Goal: Information Seeking & Learning: Find specific fact

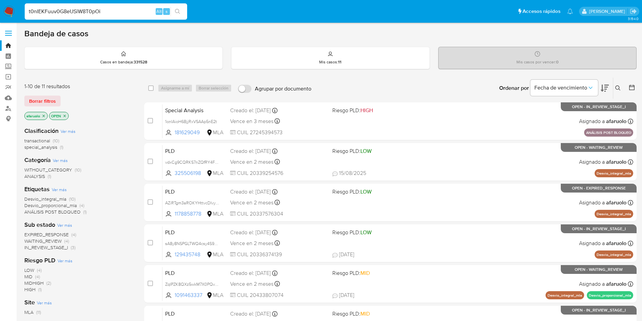
type input "t0nIEKFuuv0G8eUSiW8T0pOi"
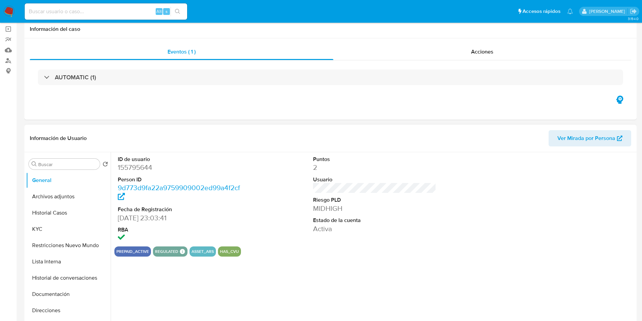
select select "10"
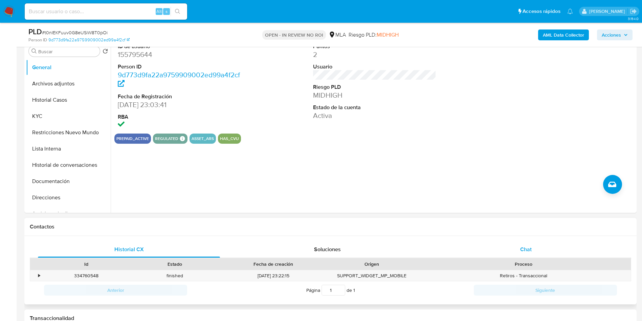
scroll to position [152, 0]
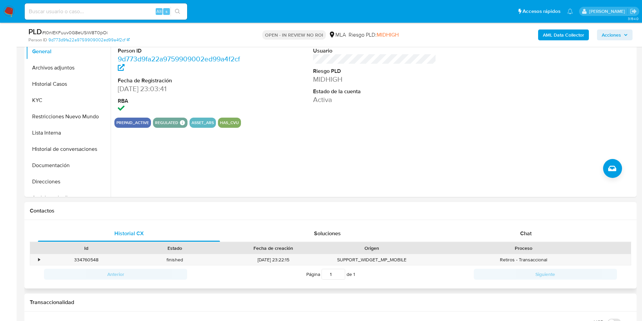
click at [488, 223] on div "Historial CX Soluciones Chat Id Estado Fecha de creación Origen Proceso • 33476…" at bounding box center [330, 254] width 613 height 69
click at [496, 229] on div "Chat" at bounding box center [526, 233] width 182 height 16
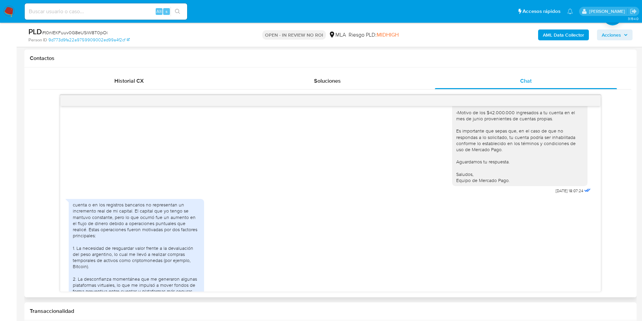
scroll to position [0, 0]
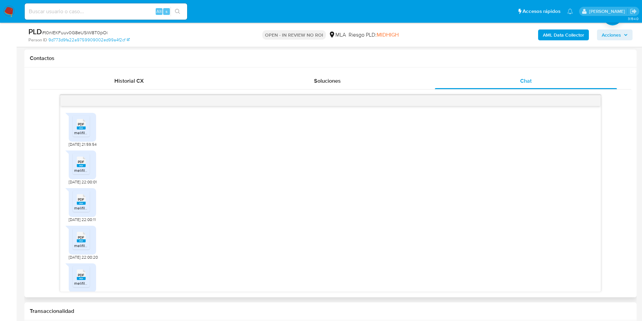
drag, startPoint x: 635, startPoint y: 147, endPoint x: 625, endPoint y: 137, distance: 14.6
click at [635, 147] on div "Historial CX Soluciones Chat Id Estado Fecha de creación Origen Proceso • 33476…" at bounding box center [330, 182] width 613 height 230
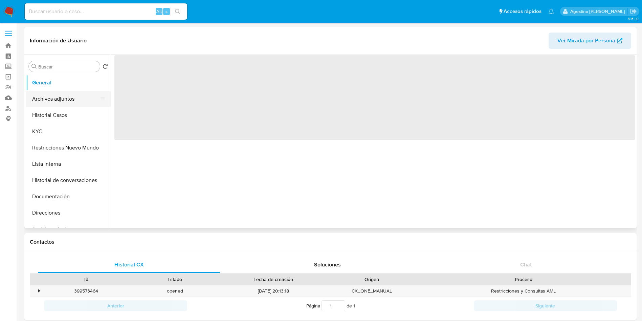
click at [57, 100] on button "Archivos adjuntos" at bounding box center [65, 99] width 79 height 16
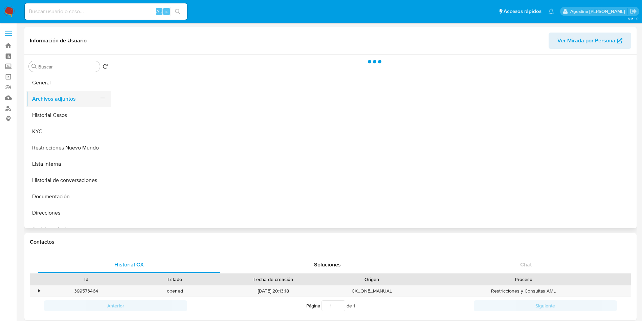
select select "10"
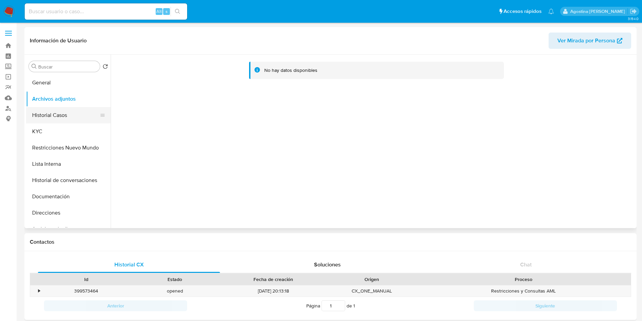
click at [61, 109] on button "Historial Casos" at bounding box center [65, 115] width 79 height 16
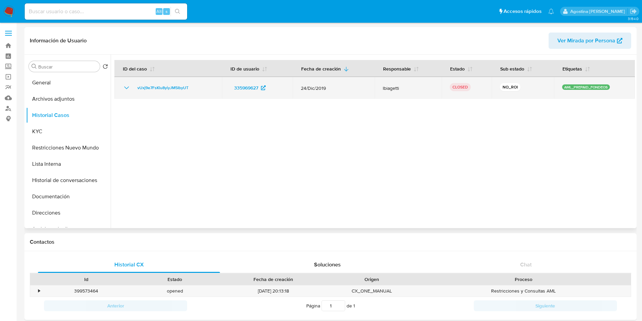
click at [126, 88] on icon "Mostrar/Ocultar" at bounding box center [127, 88] width 8 height 8
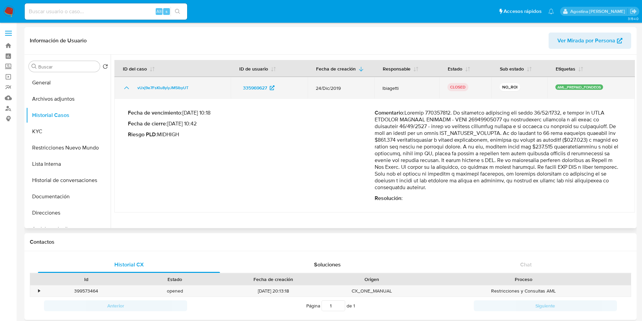
click at [126, 88] on icon "Mostrar/Ocultar" at bounding box center [127, 88] width 8 height 8
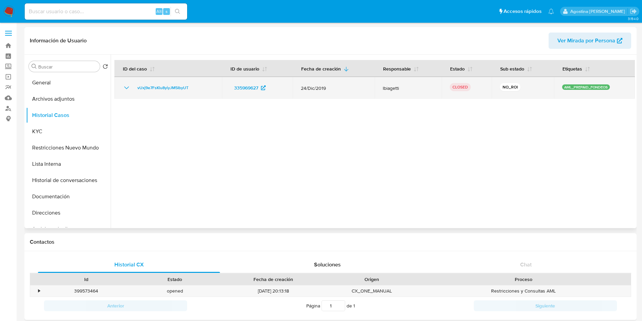
click at [126, 88] on icon "Mostrar/Ocultar" at bounding box center [127, 88] width 8 height 8
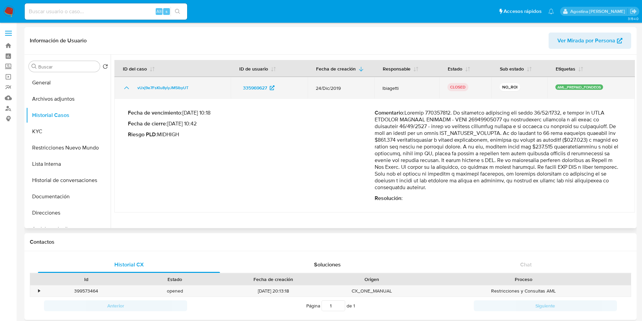
click at [126, 88] on icon "Mostrar/Ocultar" at bounding box center [127, 88] width 8 height 8
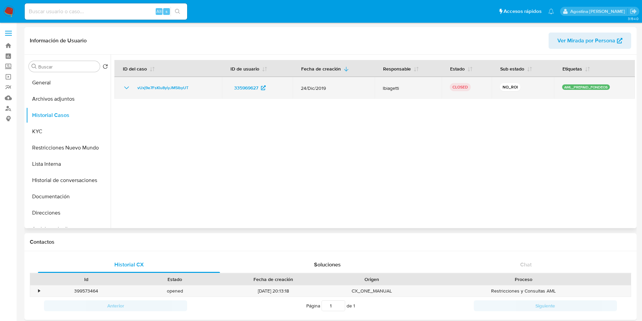
click at [124, 88] on icon "Mostrar/Ocultar" at bounding box center [127, 88] width 8 height 8
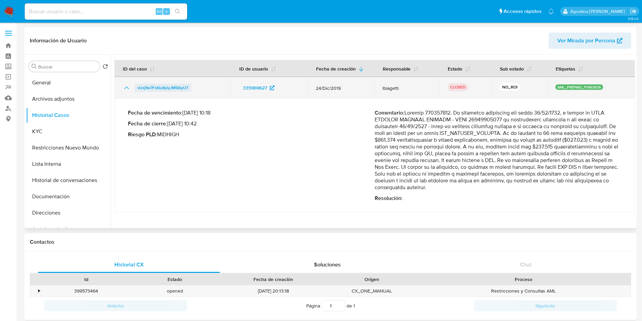
click at [151, 89] on span "vUxj9e7FsKlu8yiyJM5IbyUT" at bounding box center [163, 88] width 51 height 8
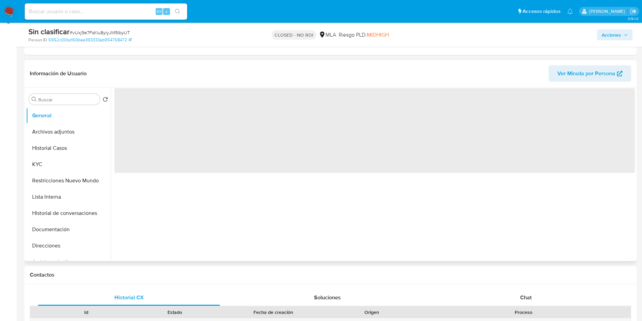
scroll to position [102, 0]
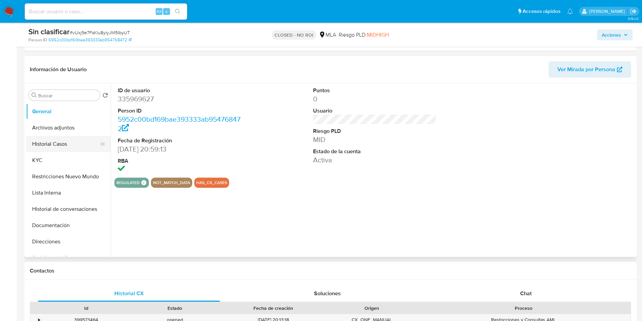
select select "10"
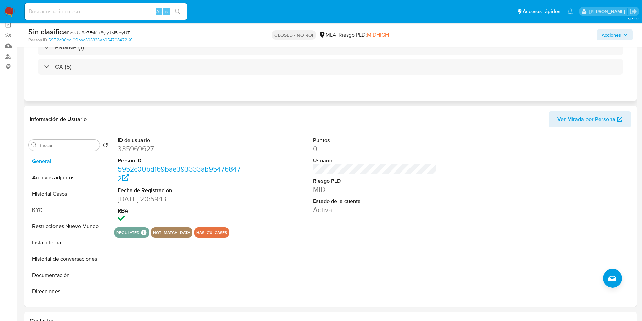
scroll to position [0, 0]
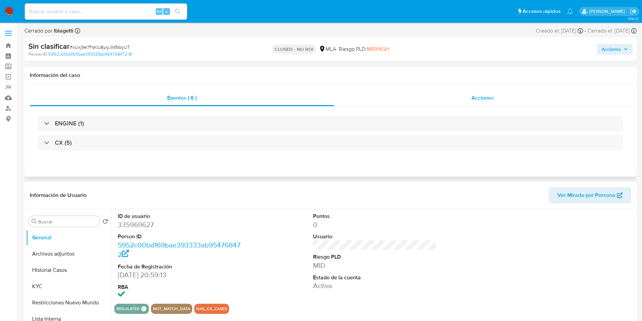
click at [551, 95] on div "Acciones" at bounding box center [482, 98] width 297 height 16
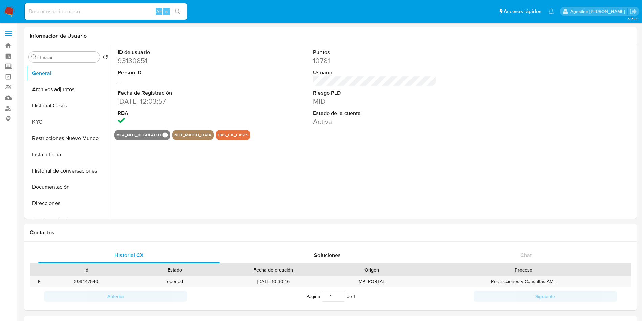
select select "10"
click at [57, 90] on button "Archivos adjuntos" at bounding box center [65, 89] width 79 height 16
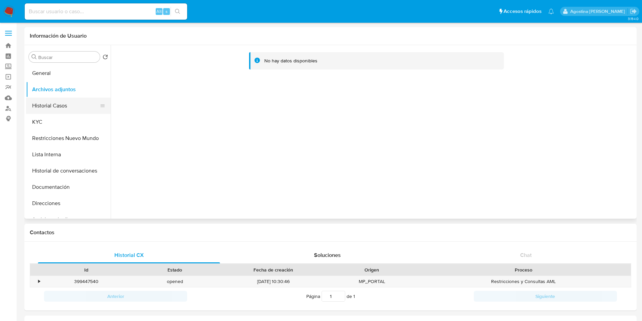
click at [69, 105] on button "Historial Casos" at bounding box center [65, 106] width 79 height 16
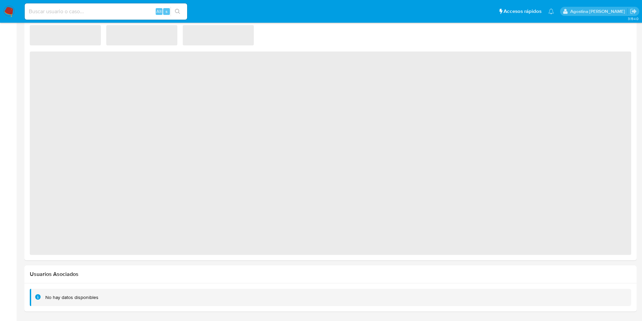
select select "10"
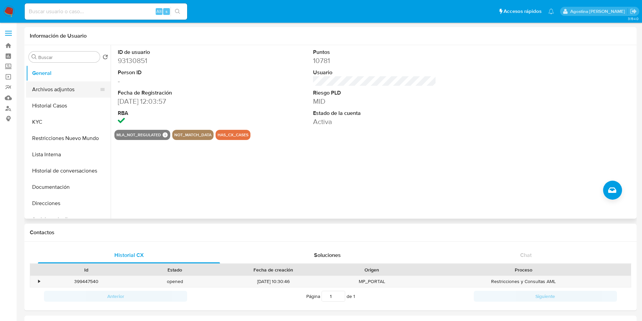
click at [63, 89] on button "Archivos adjuntos" at bounding box center [65, 89] width 79 height 16
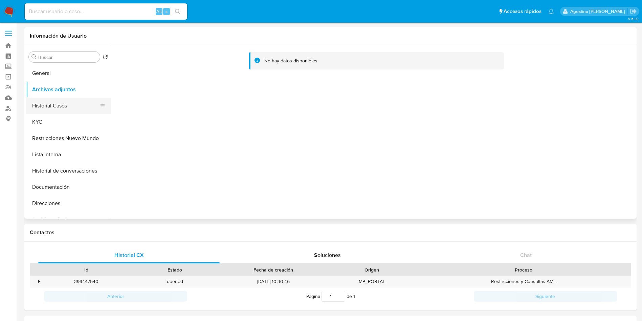
click at [67, 112] on button "Historial Casos" at bounding box center [65, 106] width 79 height 16
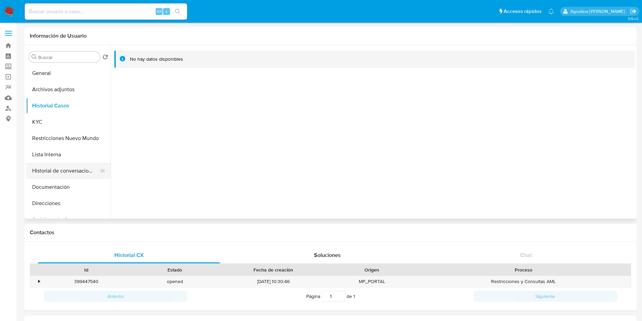
click at [61, 173] on button "Historial de conversaciones" at bounding box center [65, 171] width 79 height 16
click at [70, 131] on button "Restricciones Nuevo Mundo" at bounding box center [65, 138] width 79 height 16
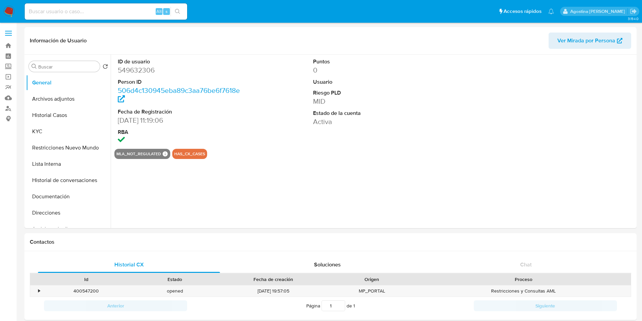
select select "10"
click at [53, 102] on button "Archivos adjuntos" at bounding box center [65, 99] width 79 height 16
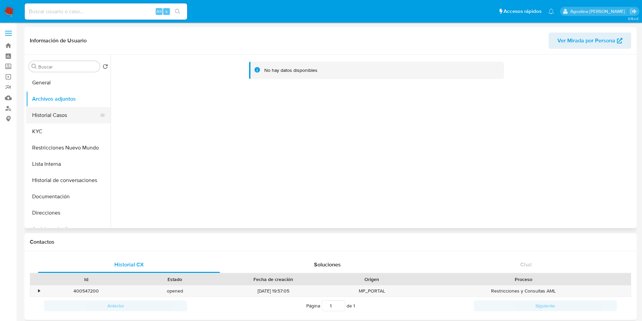
click at [58, 119] on button "Historial Casos" at bounding box center [65, 115] width 79 height 16
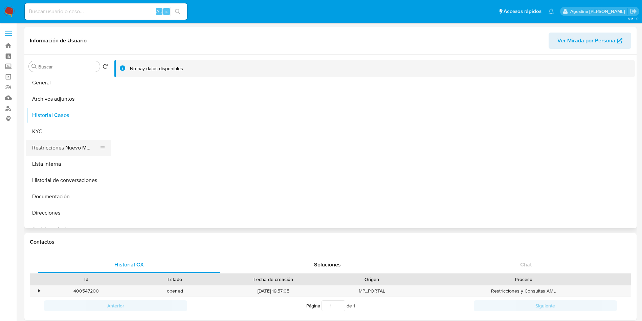
click at [72, 142] on button "Restricciones Nuevo Mundo" at bounding box center [65, 148] width 79 height 16
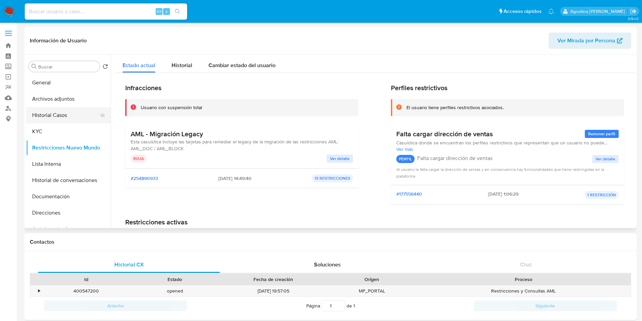
click at [64, 107] on button "Historial Casos" at bounding box center [65, 115] width 79 height 16
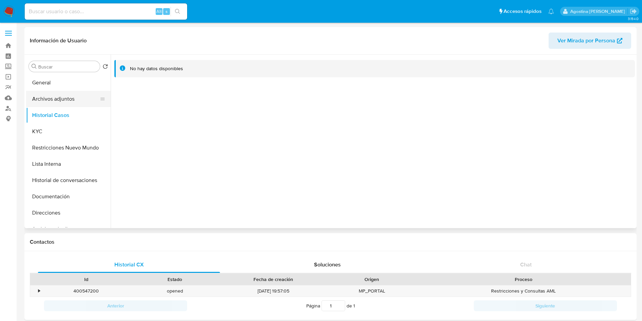
click at [89, 102] on button "Archivos adjuntos" at bounding box center [65, 99] width 79 height 16
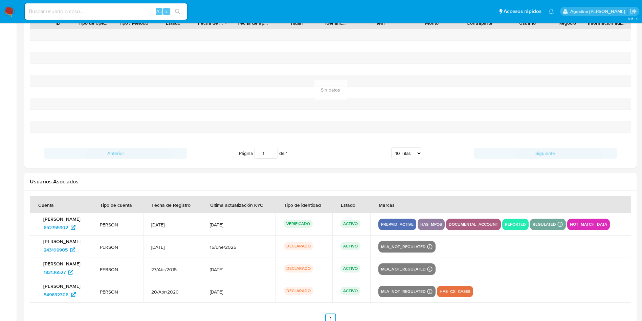
scroll to position [673, 0]
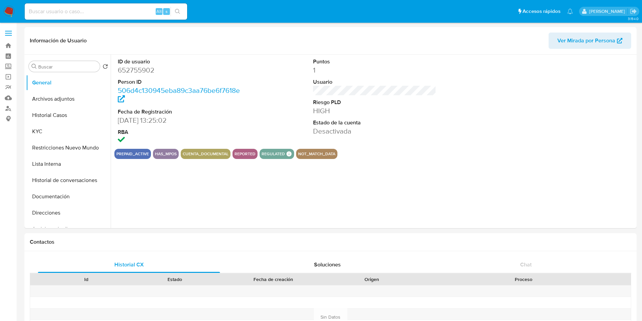
select select "10"
click at [44, 96] on button "Archivos adjuntos" at bounding box center [65, 99] width 79 height 16
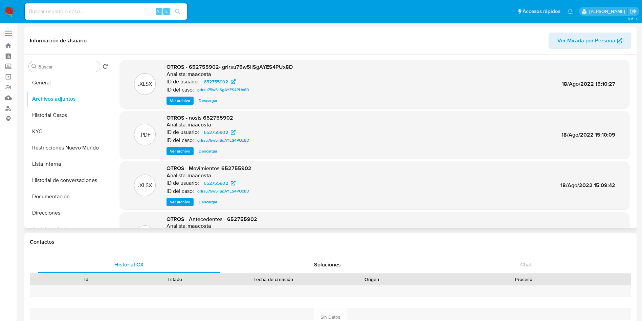
click at [185, 99] on span "Ver archivo" at bounding box center [180, 100] width 20 height 7
click at [243, 88] on span "grIrsu75w5llSgAYES4PUx8D" at bounding box center [223, 90] width 52 height 8
click at [182, 104] on span "Ver archivo" at bounding box center [180, 100] width 20 height 7
click at [52, 134] on button "KYC" at bounding box center [65, 131] width 79 height 16
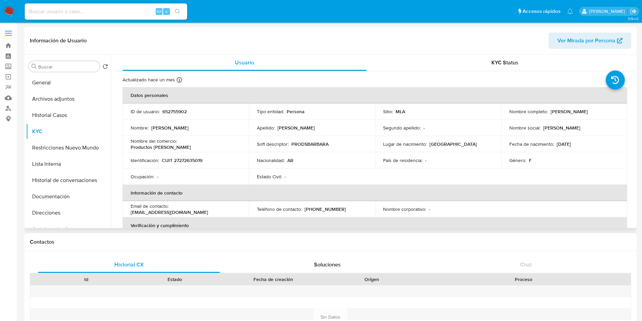
click at [191, 164] on td "Identificación : CUIT 27272635019" at bounding box center [186, 160] width 126 height 16
click at [188, 161] on p "CUIT 27272635019" at bounding box center [182, 160] width 41 height 6
copy p "27272635019"
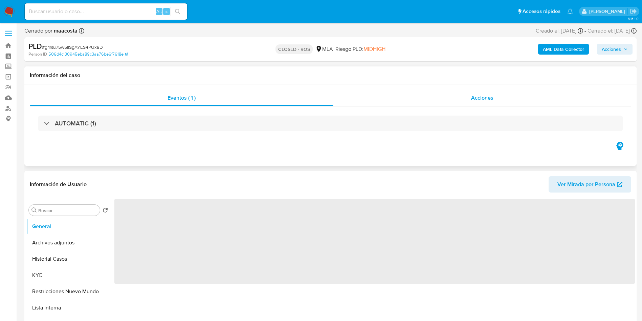
click at [471, 101] on span "Acciones" at bounding box center [482, 98] width 22 height 8
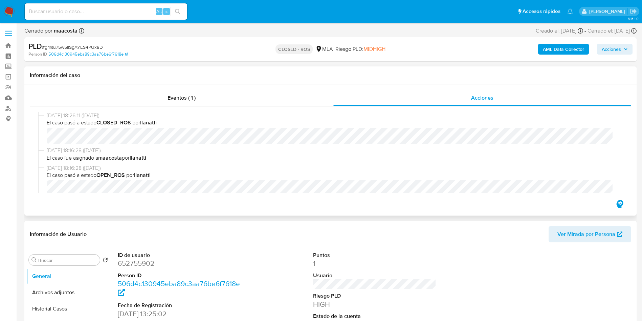
select select "10"
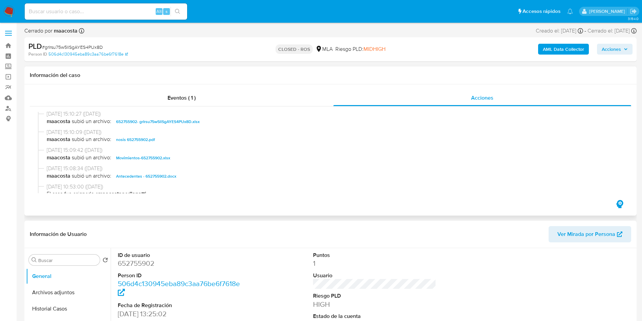
scroll to position [457, 0]
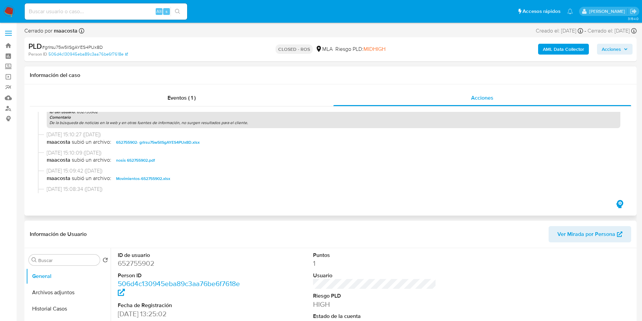
click at [173, 141] on span "652755902- grIrsu75w5llSgAYES4PUx8D.xlsx" at bounding box center [158, 142] width 84 height 8
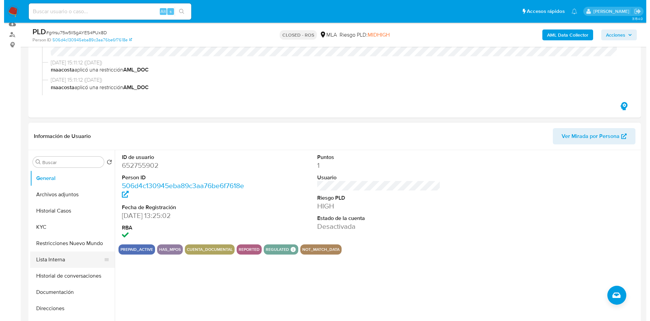
scroll to position [102, 0]
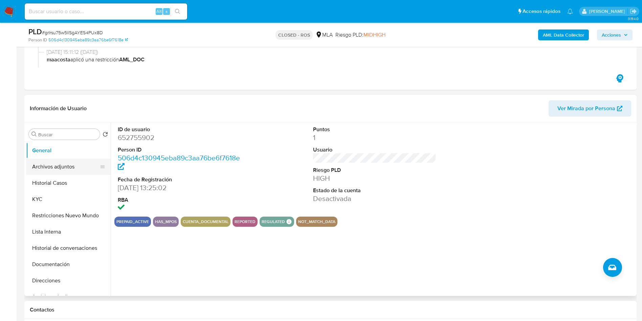
click at [74, 170] on button "Archivos adjuntos" at bounding box center [65, 167] width 79 height 16
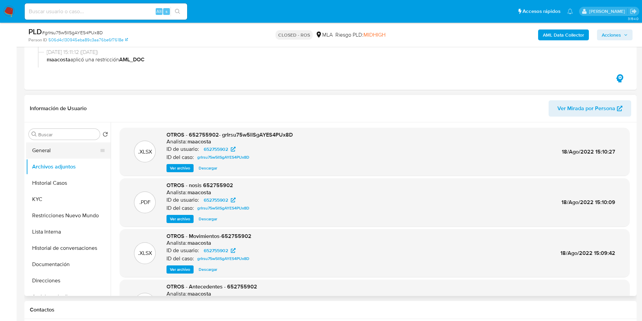
click at [79, 154] on button "General" at bounding box center [65, 150] width 79 height 16
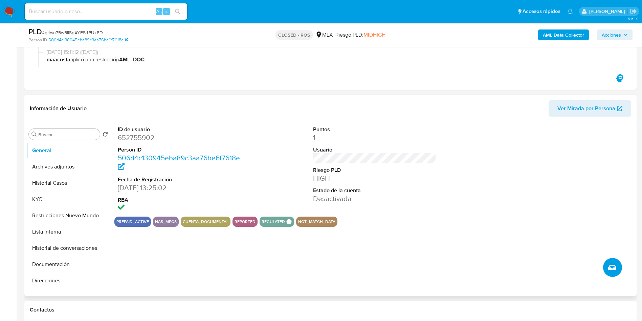
click at [610, 263] on icon "Crear caso manual" at bounding box center [613, 267] width 8 height 8
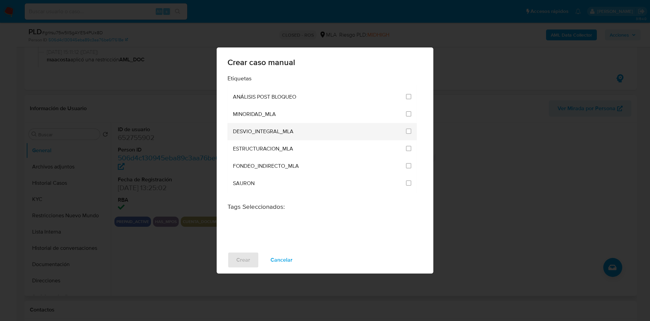
scroll to position [1398, 0]
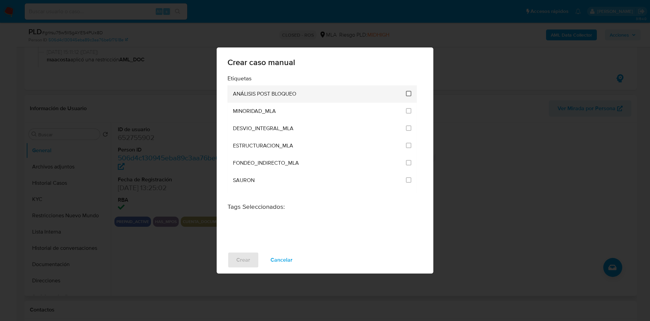
click at [406, 93] on input "3249" at bounding box center [408, 93] width 5 height 5
checkbox input "true"
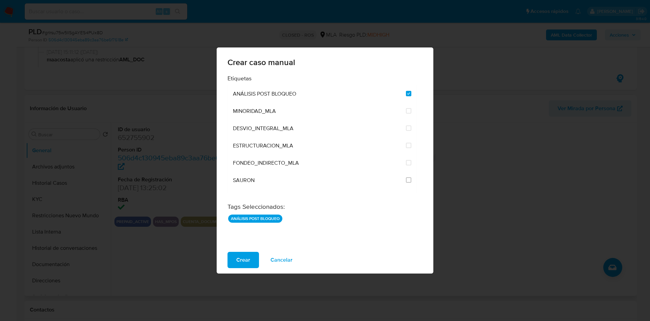
click at [248, 257] on span "Crear" at bounding box center [243, 259] width 14 height 15
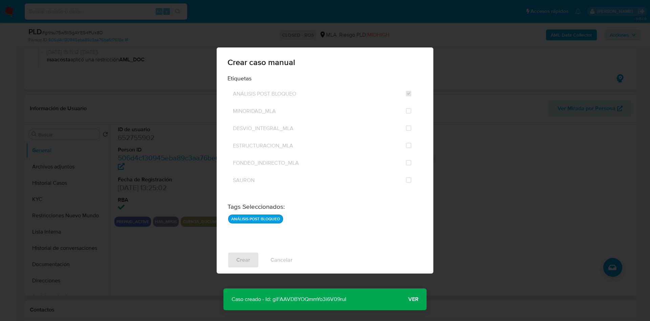
click at [314, 298] on p "Caso creado - Id: giFAAVDBYOQmmYo3i6V09ruI" at bounding box center [289, 299] width 131 height 22
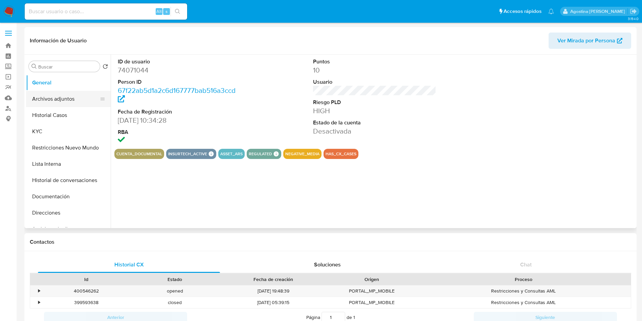
select select "10"
click at [48, 161] on button "Lista Interna" at bounding box center [65, 164] width 79 height 16
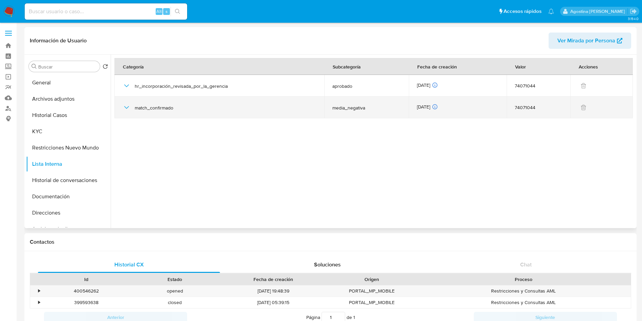
click at [126, 106] on icon "button" at bounding box center [127, 107] width 8 height 8
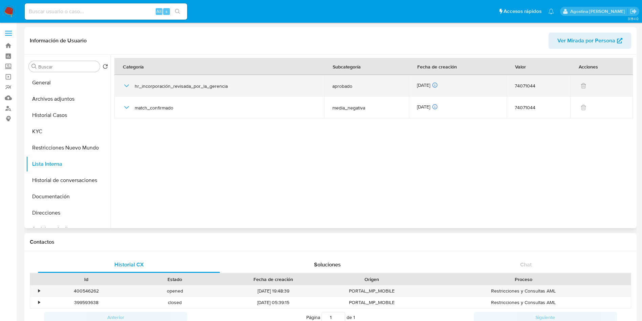
click at [125, 88] on icon "button" at bounding box center [127, 86] width 8 height 8
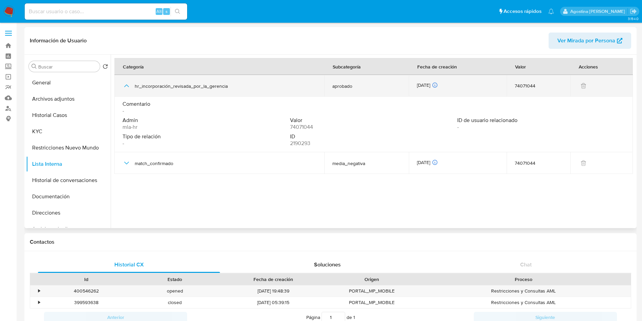
click at [126, 87] on icon "button" at bounding box center [127, 86] width 8 height 8
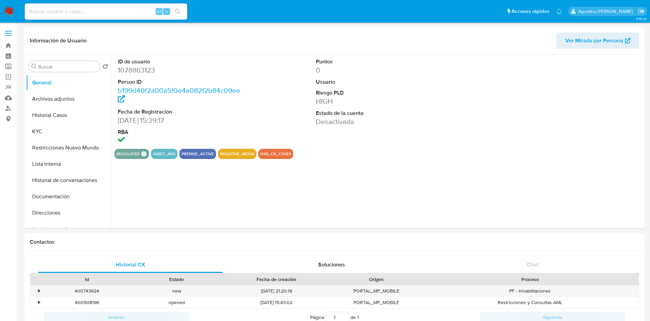
select select "10"
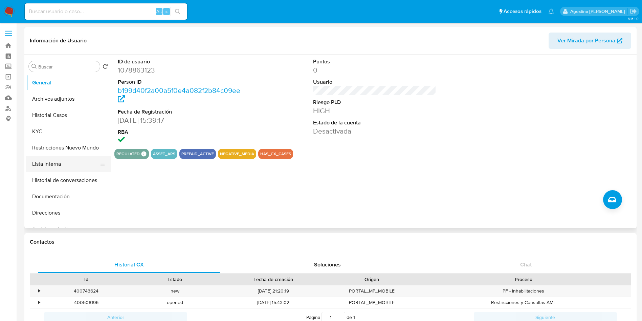
click at [58, 167] on button "Lista Interna" at bounding box center [65, 164] width 79 height 16
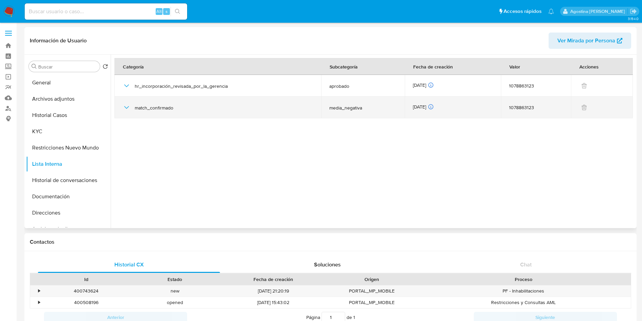
click at [126, 109] on icon "button" at bounding box center [127, 107] width 8 height 8
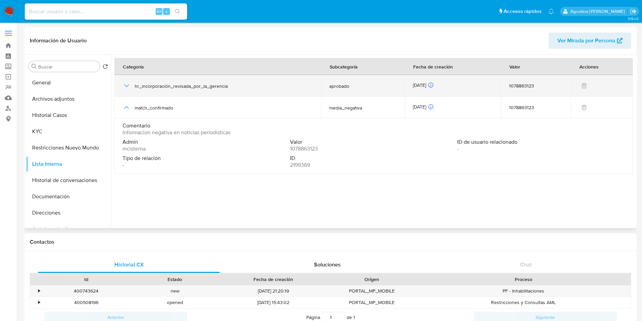
click at [126, 86] on icon "button" at bounding box center [127, 86] width 8 height 8
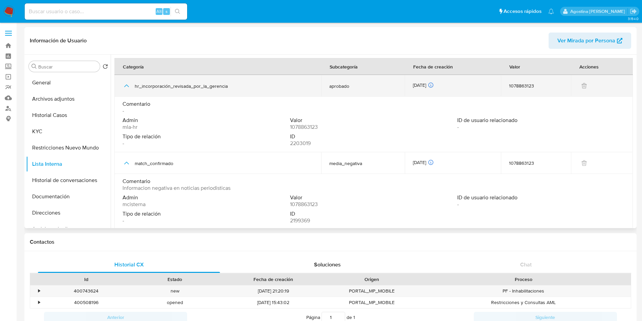
click at [126, 86] on icon "button" at bounding box center [127, 86] width 8 height 8
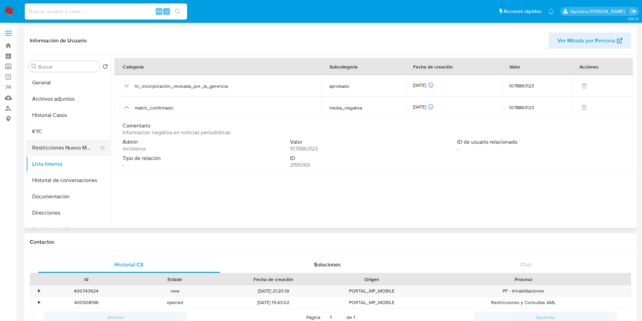
click at [65, 145] on button "Restricciones Nuevo Mundo" at bounding box center [65, 148] width 79 height 16
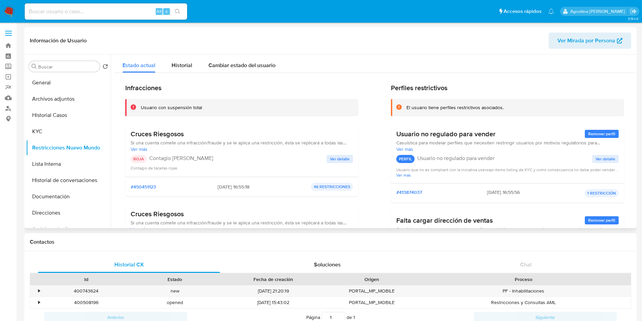
click at [338, 160] on span "Ver detalle" at bounding box center [340, 158] width 20 height 7
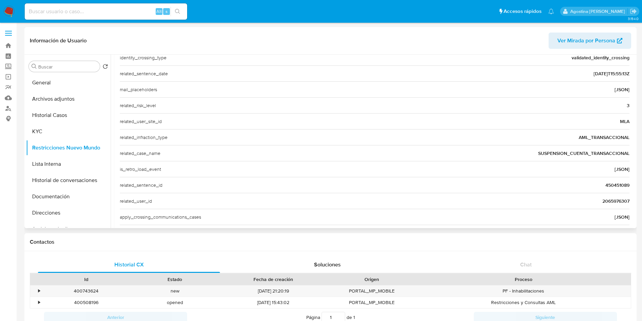
scroll to position [230, 0]
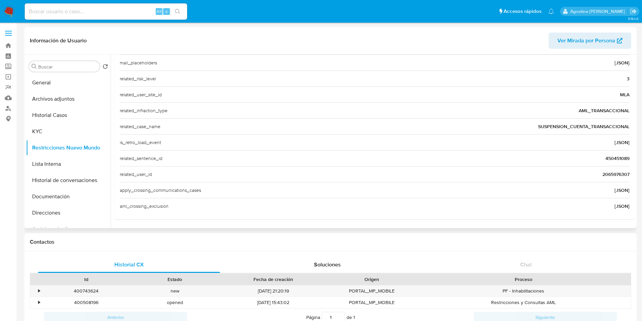
click at [603, 175] on span "2065976307" at bounding box center [616, 174] width 27 height 7
click at [123, 9] on input at bounding box center [106, 11] width 163 height 9
paste input "2065976307"
type input "2065976307"
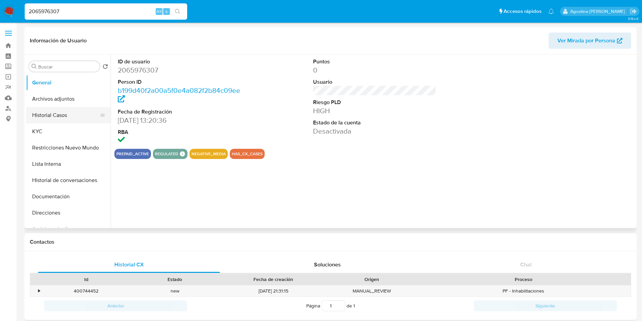
select select "10"
click at [68, 161] on button "Lista Interna" at bounding box center [65, 164] width 79 height 16
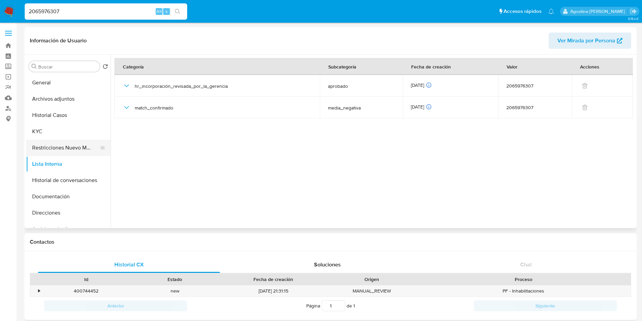
click at [67, 144] on button "Restricciones Nuevo Mundo" at bounding box center [65, 148] width 79 height 16
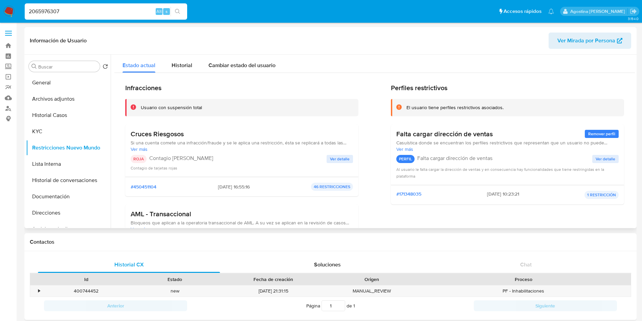
click at [341, 156] on span "Ver detalle" at bounding box center [340, 158] width 20 height 7
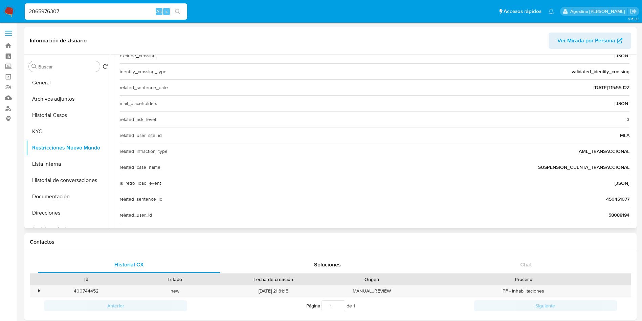
scroll to position [203, 0]
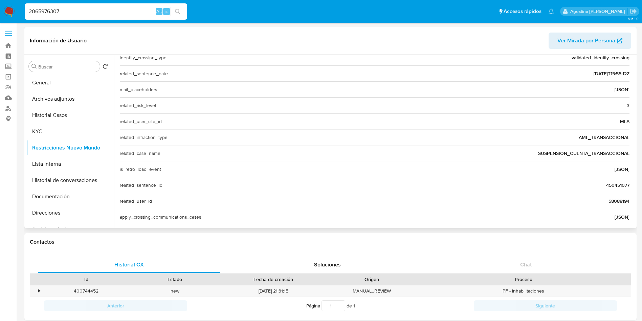
click at [614, 201] on span "58088194" at bounding box center [619, 200] width 21 height 7
click at [82, 12] on input "2065976307" at bounding box center [106, 11] width 163 height 9
paste input "58088194"
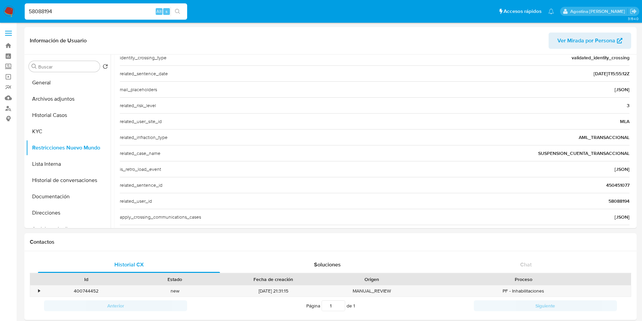
type input "58088194"
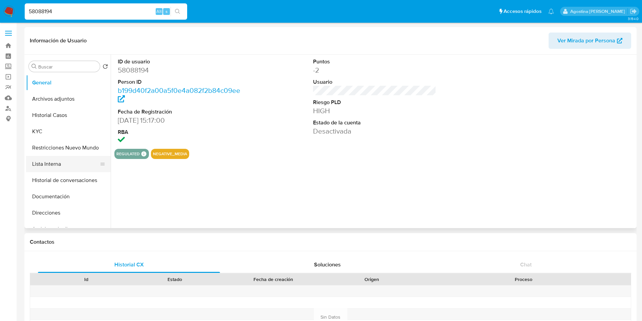
select select "10"
click at [61, 160] on button "Lista Interna" at bounding box center [65, 164] width 79 height 16
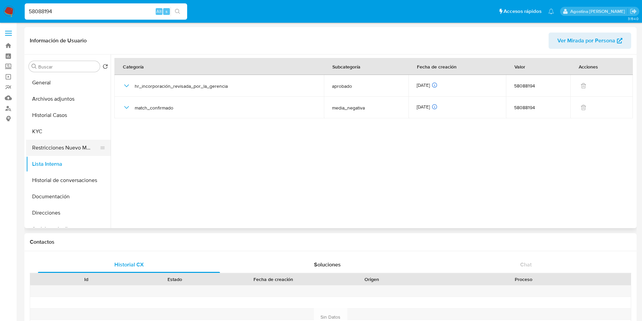
click at [74, 142] on button "Restricciones Nuevo Mundo" at bounding box center [65, 148] width 79 height 16
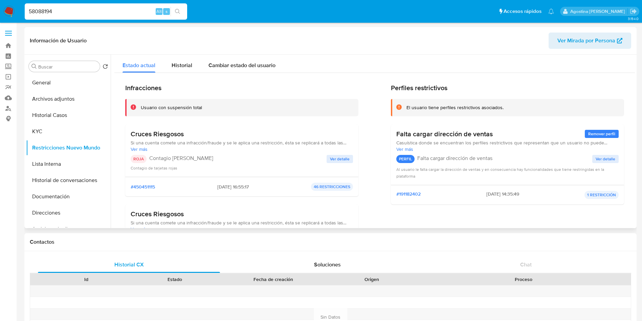
click at [343, 160] on span "Ver detalle" at bounding box center [340, 158] width 20 height 7
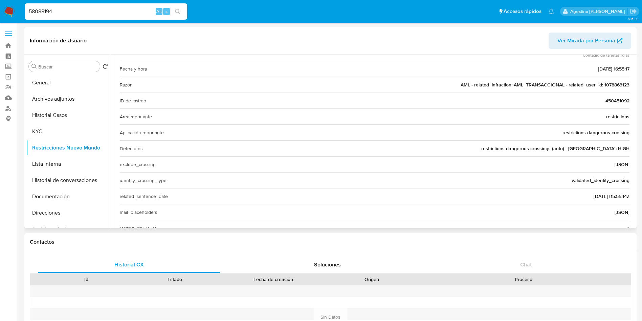
scroll to position [230, 0]
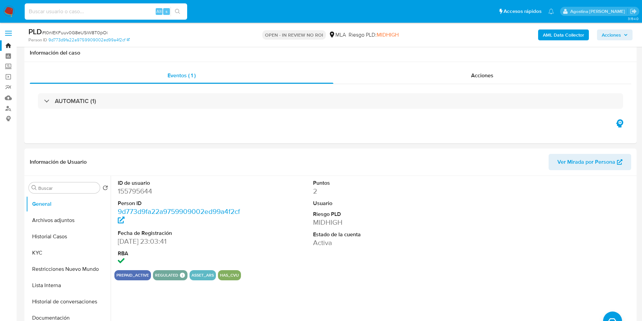
select select "10"
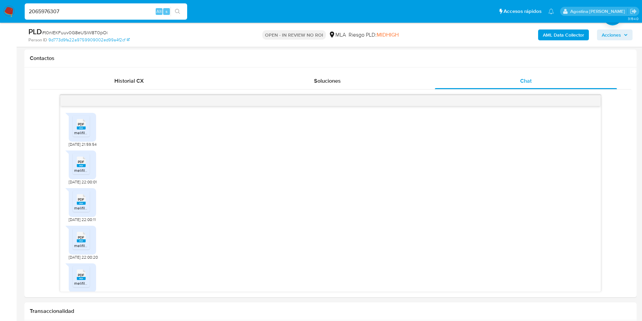
type input "2065976307"
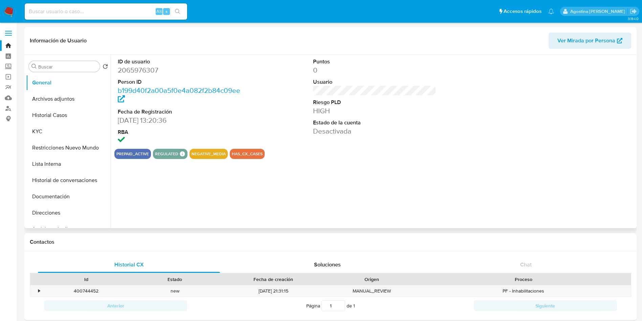
select select "10"
click at [44, 156] on button "Lista Interna" at bounding box center [65, 164] width 79 height 16
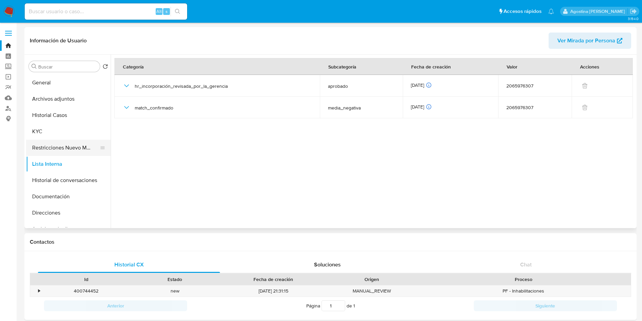
click at [70, 150] on button "Restricciones Nuevo Mundo" at bounding box center [65, 148] width 79 height 16
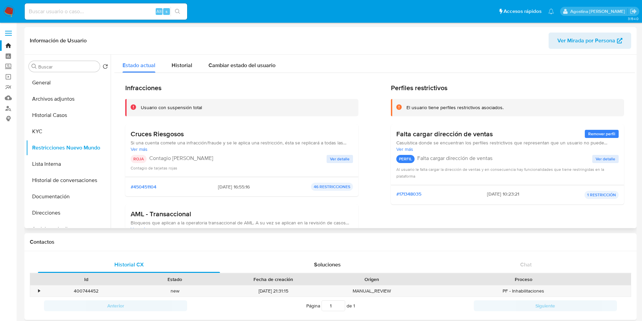
click at [331, 157] on span "Ver detalle" at bounding box center [340, 158] width 20 height 7
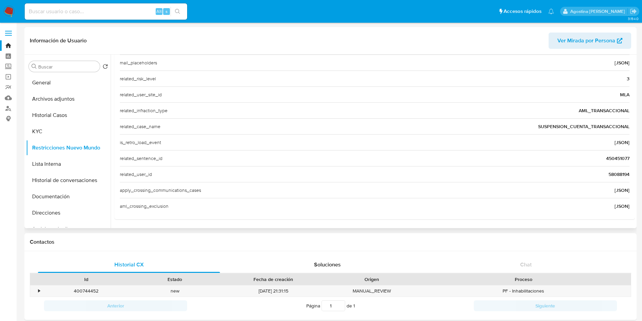
click at [610, 175] on span "58088194" at bounding box center [619, 174] width 21 height 7
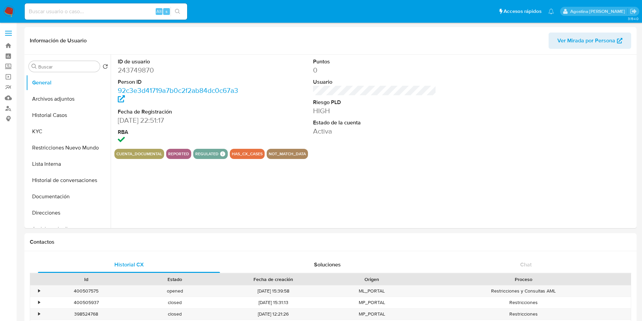
select select "10"
click at [59, 90] on ul "General Archivos adjuntos Historial Casos KYC Restricciones Nuevo Mundo Lista I…" at bounding box center [68, 151] width 85 height 153
click at [63, 94] on button "Archivos adjuntos" at bounding box center [65, 99] width 79 height 16
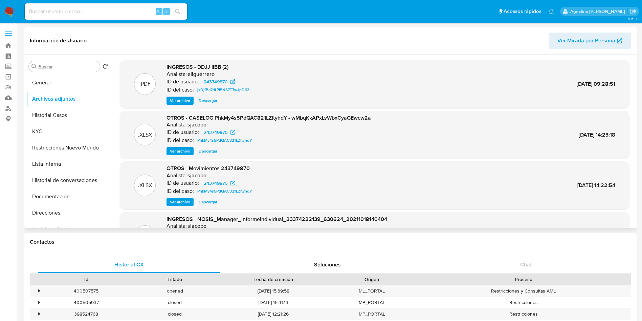
click at [183, 150] on span "Ver archivo" at bounding box center [180, 151] width 20 height 7
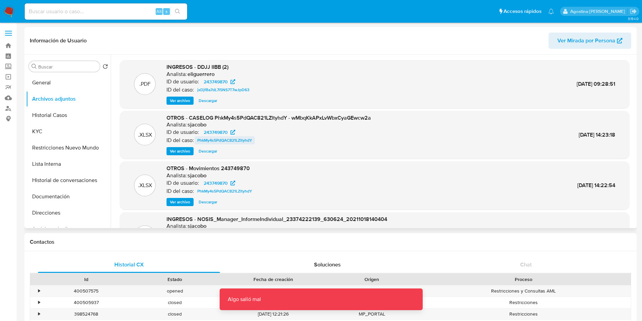
click at [241, 138] on span "PhkMy4s5PdQAC821LZltyhdY" at bounding box center [224, 140] width 55 height 8
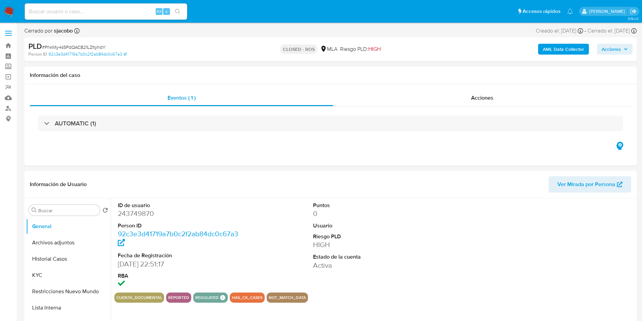
select select "10"
click at [494, 93] on div "Acciones" at bounding box center [483, 98] width 298 height 16
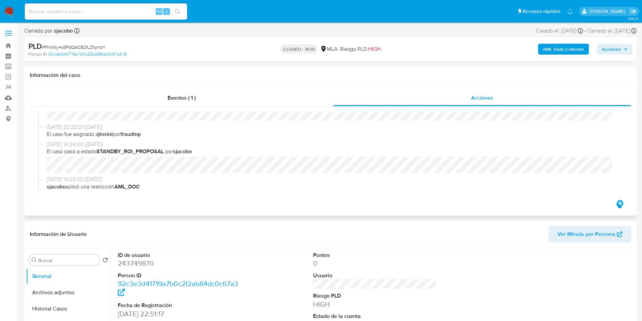
scroll to position [254, 0]
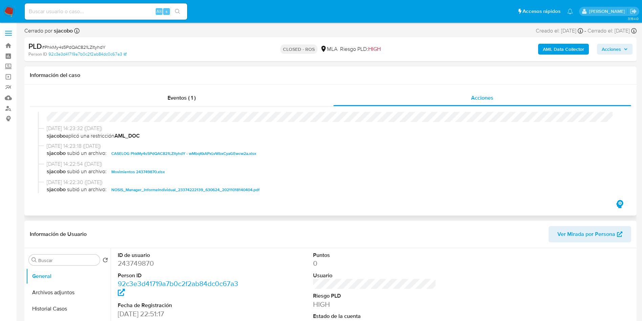
click at [195, 153] on span "CASELOG PhkMy4s5PdQAC821LZltyhdY - wMbqKkAPxLvWbxCyaGEwcw2a.xlsx" at bounding box center [183, 153] width 145 height 8
